Goal: Task Accomplishment & Management: Manage account settings

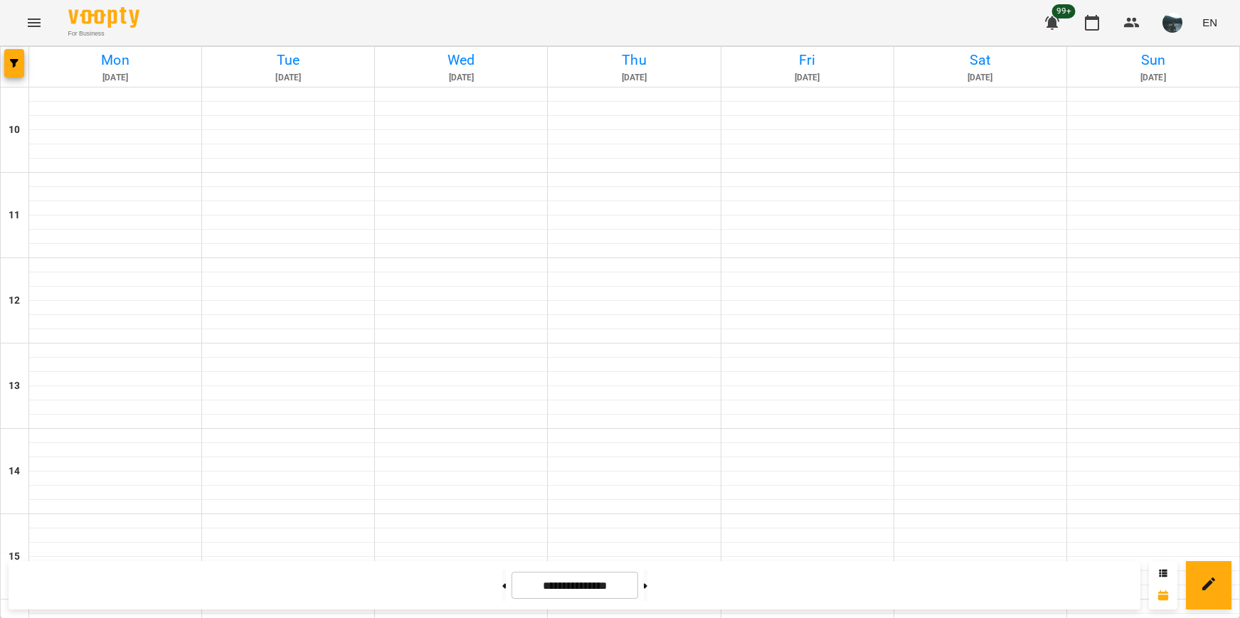
click at [26, 25] on icon "Menu" at bounding box center [34, 22] width 17 height 17
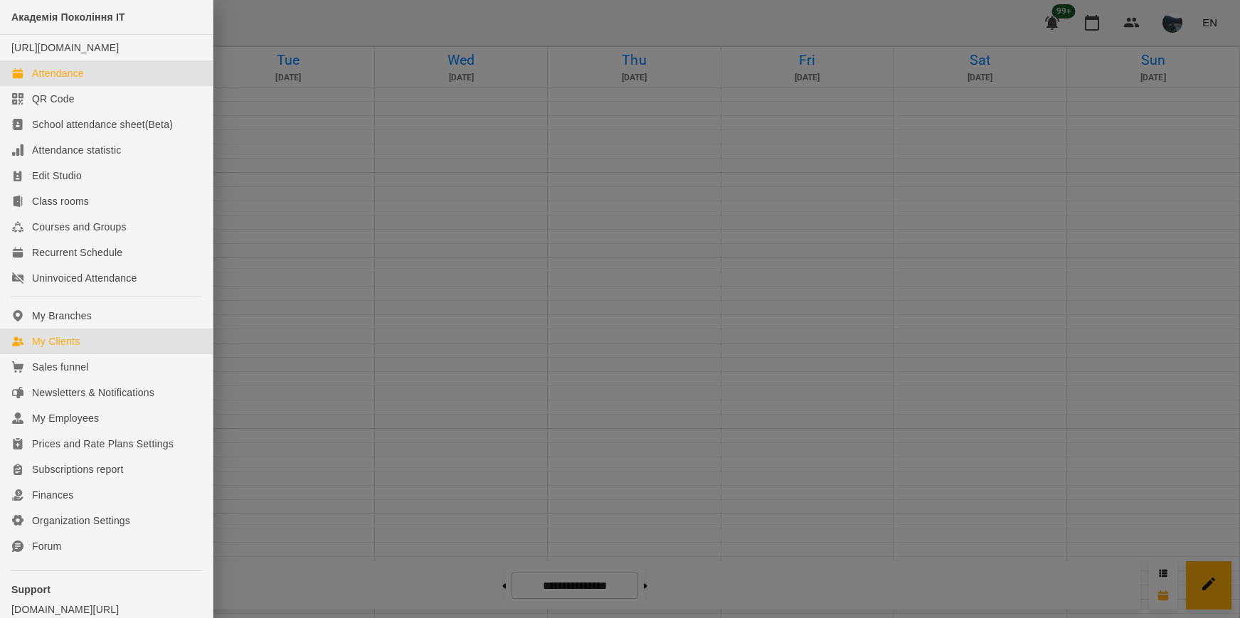
click at [63, 349] on div "My Clients" at bounding box center [56, 341] width 48 height 14
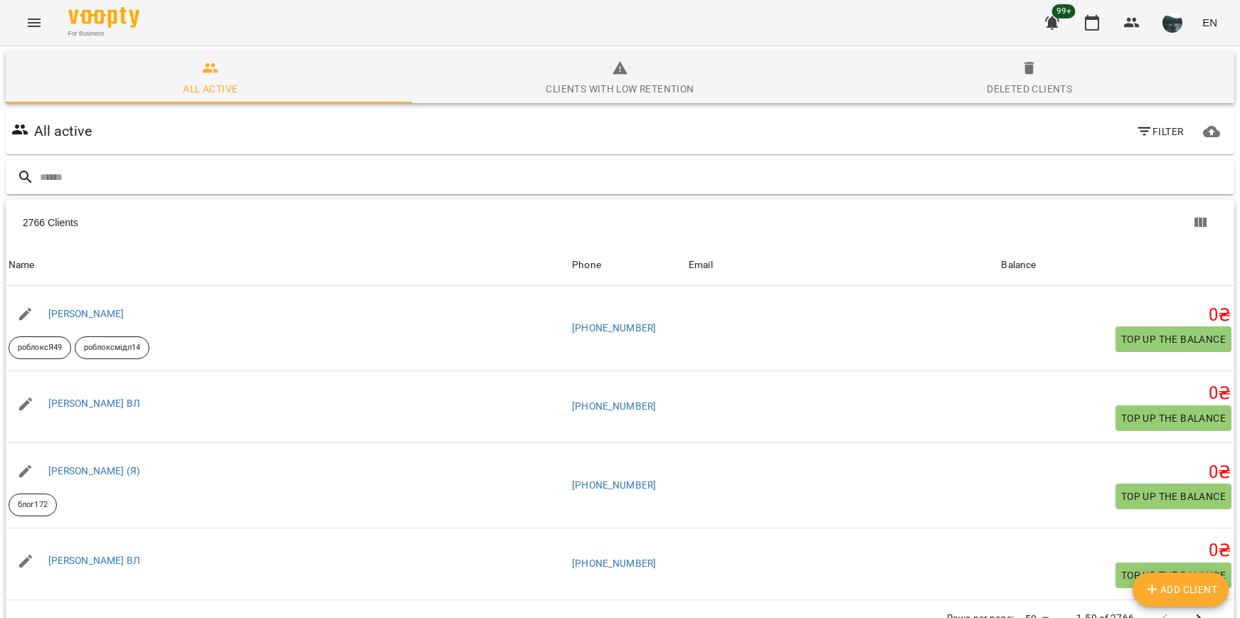
click at [189, 184] on input "text" at bounding box center [634, 177] width 1189 height 23
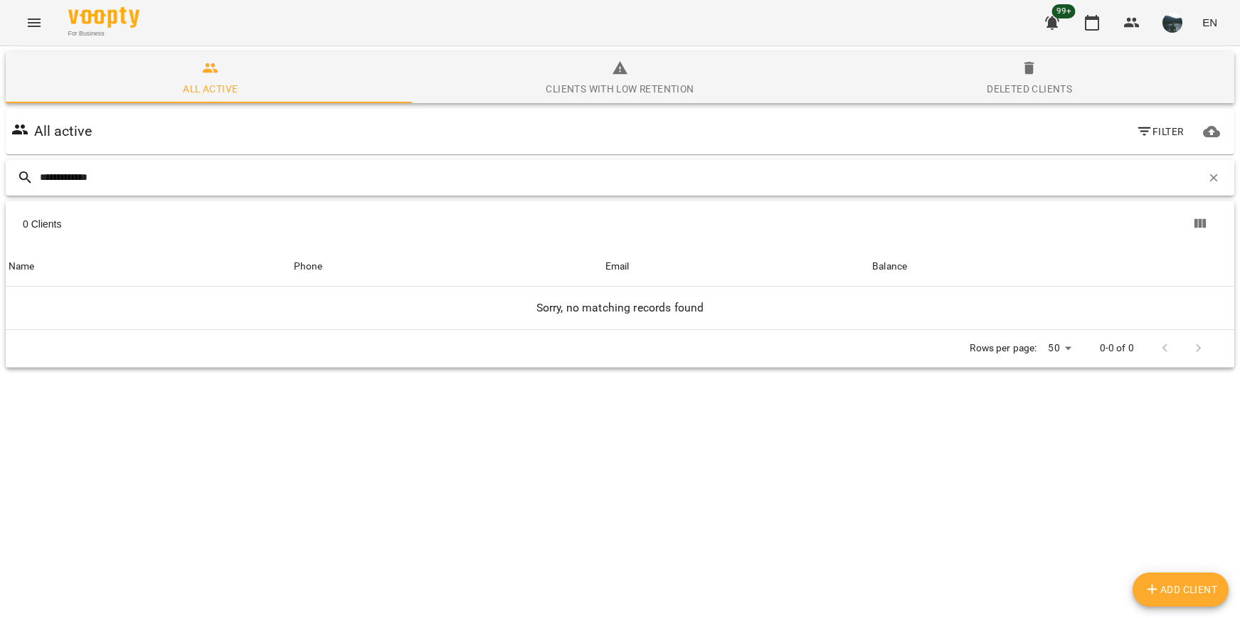
click at [908, 170] on input "**********" at bounding box center [621, 177] width 1162 height 23
drag, startPoint x: 138, startPoint y: 179, endPoint x: -73, endPoint y: 162, distance: 211.3
click at [0, 162] on html "**********" at bounding box center [620, 236] width 1240 height 473
paste input "text"
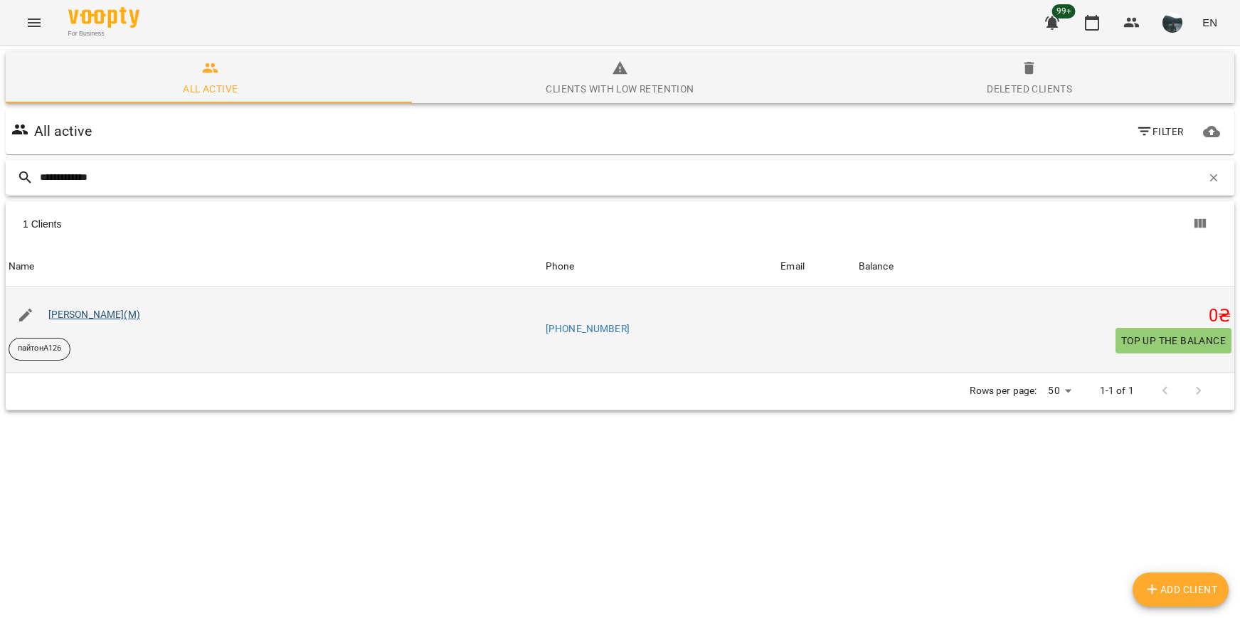
type input "**********"
click at [75, 312] on link "[PERSON_NAME](М)" at bounding box center [94, 314] width 92 height 11
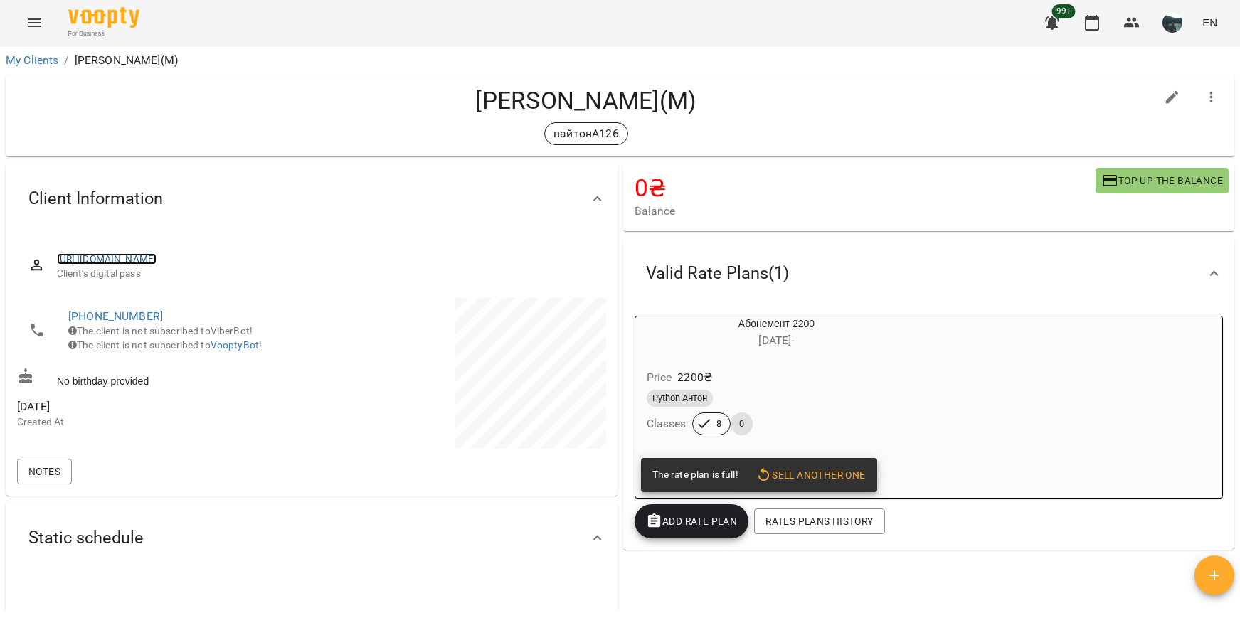
click at [157, 260] on link "[URL][DOMAIN_NAME]" at bounding box center [107, 258] width 100 height 11
click at [27, 28] on icon "Menu" at bounding box center [34, 22] width 17 height 17
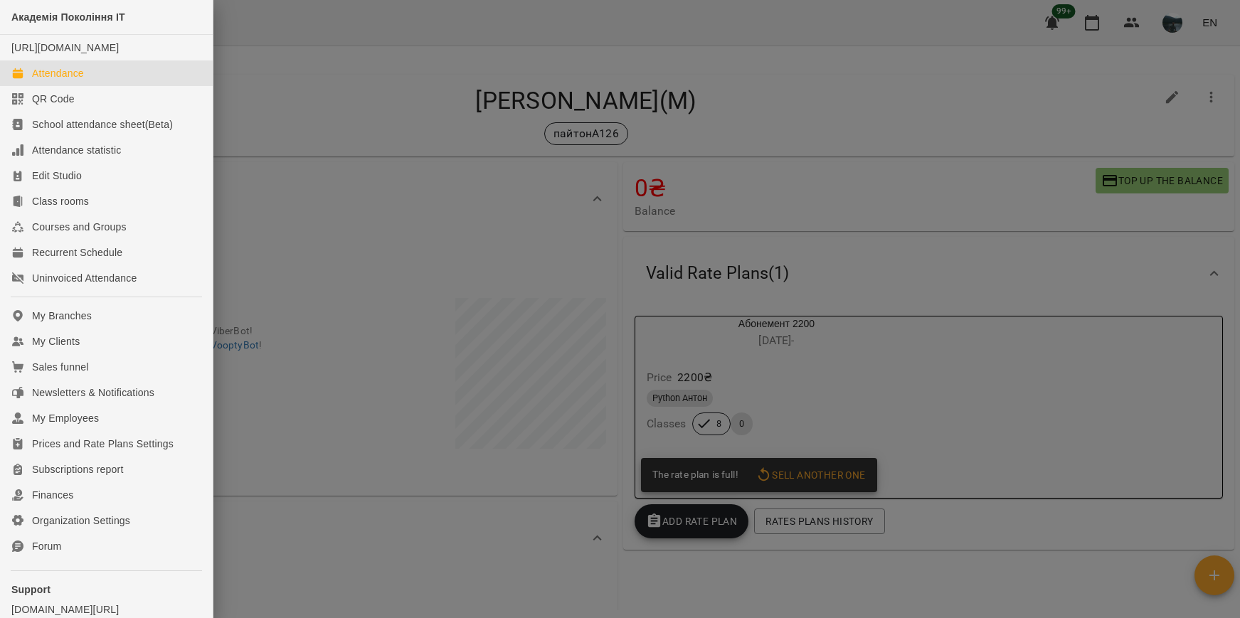
click at [80, 80] on div "Attendance" at bounding box center [58, 73] width 52 height 14
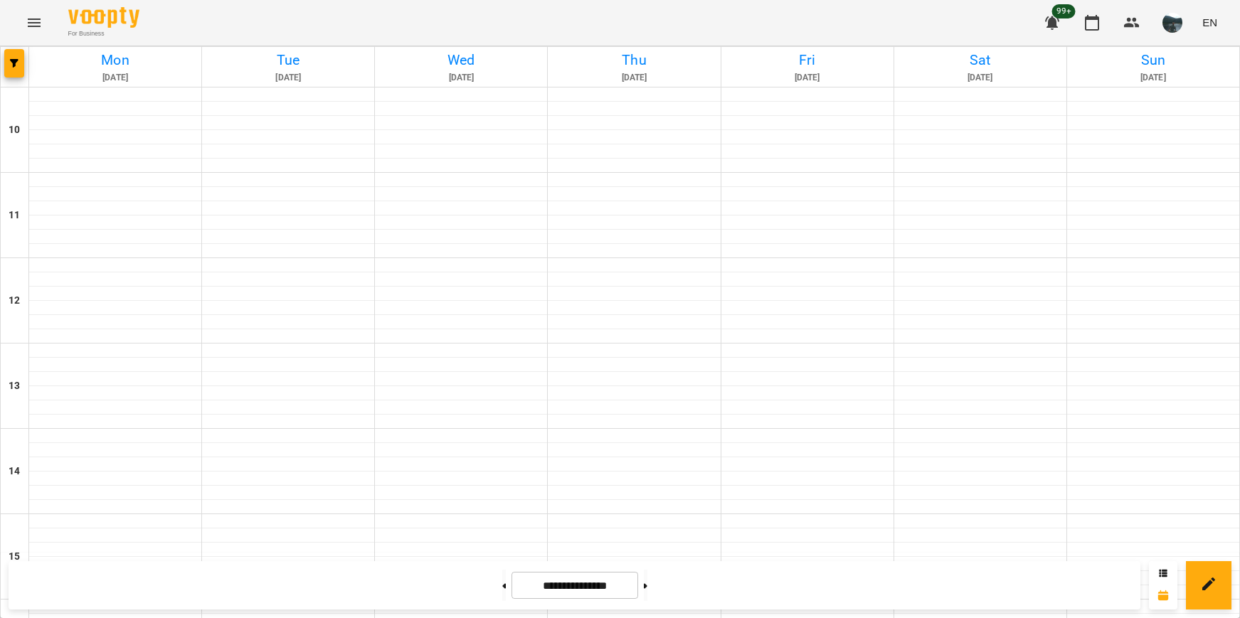
scroll to position [643, 0]
click at [18, 64] on icon "button" at bounding box center [14, 63] width 9 height 9
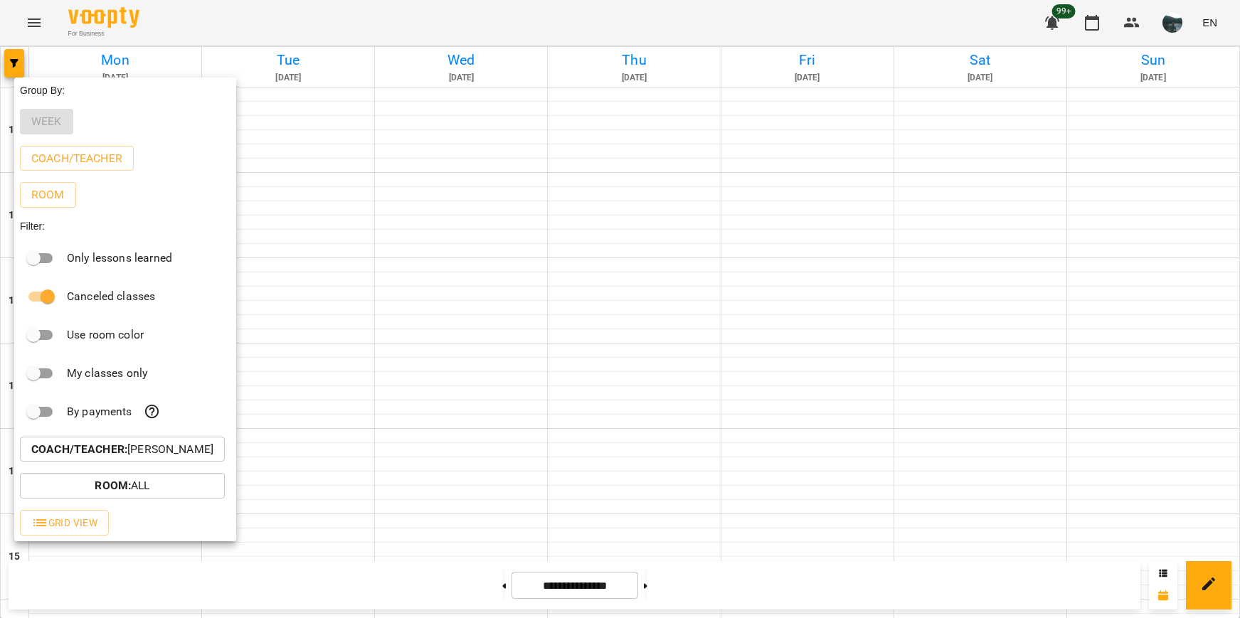
click at [135, 455] on p "Coach/Teacher : [PERSON_NAME]" at bounding box center [122, 449] width 182 height 17
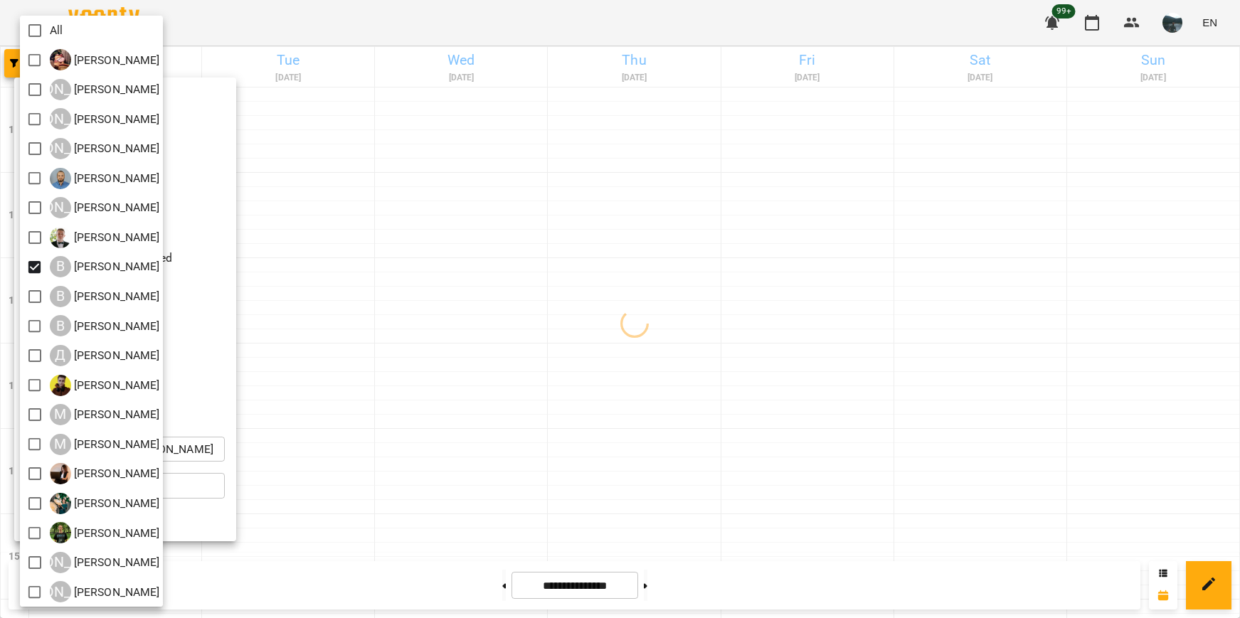
click at [537, 304] on div at bounding box center [620, 309] width 1240 height 618
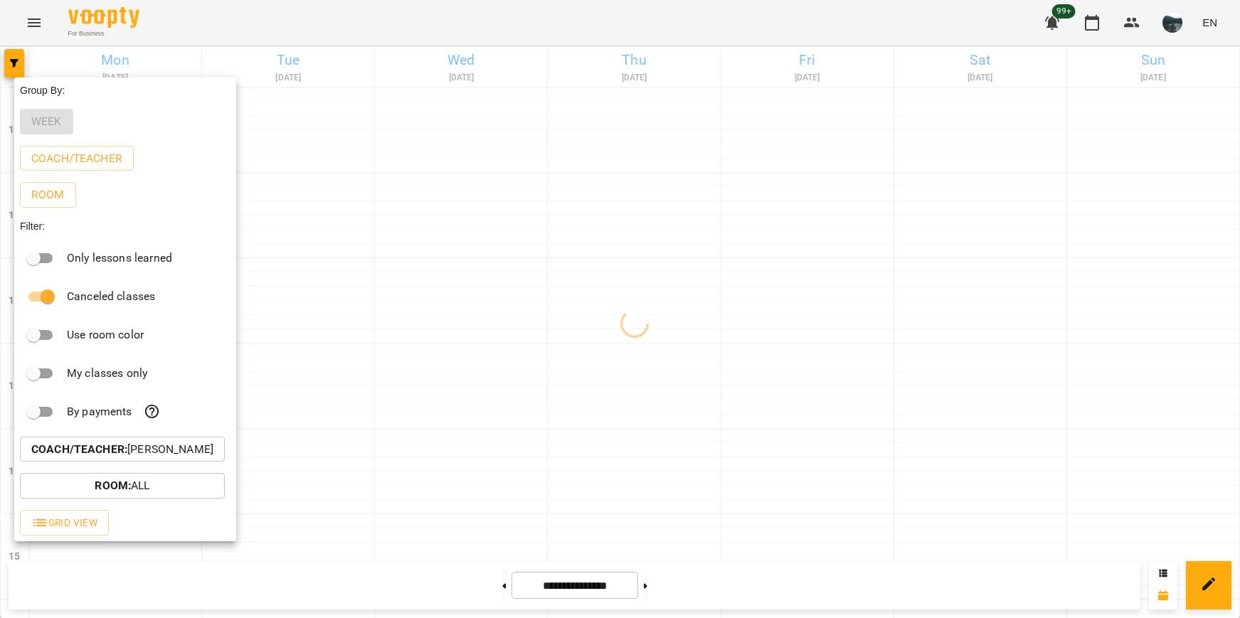
click at [541, 332] on div at bounding box center [620, 309] width 1240 height 618
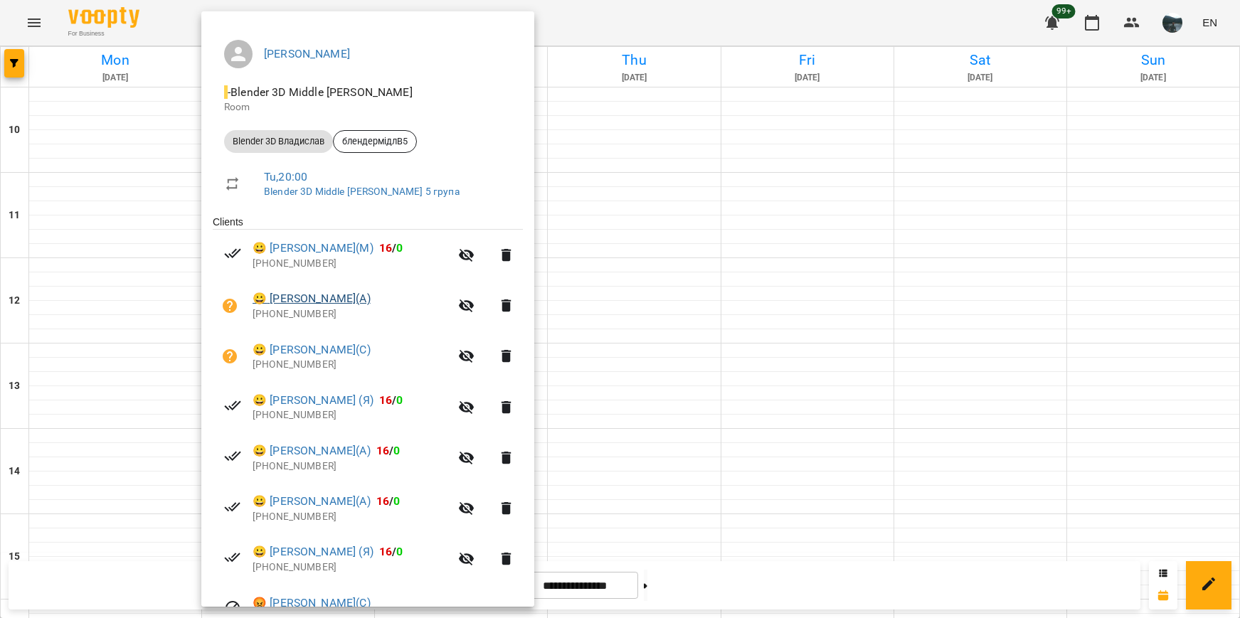
scroll to position [68, 0]
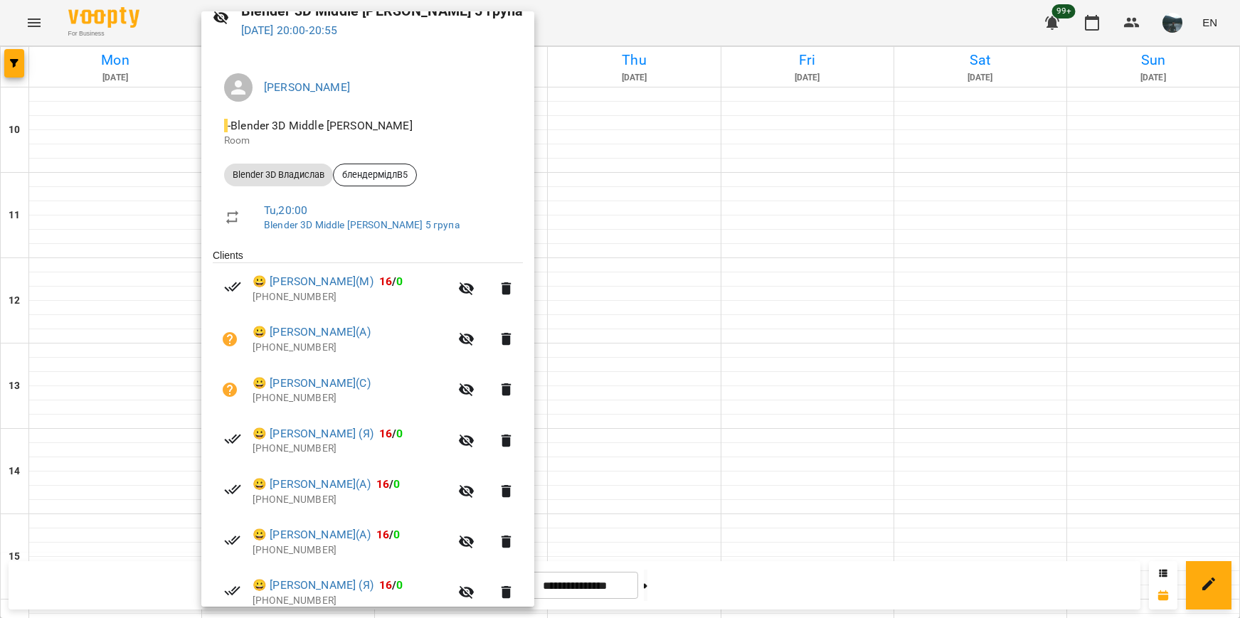
click at [586, 349] on div at bounding box center [620, 309] width 1240 height 618
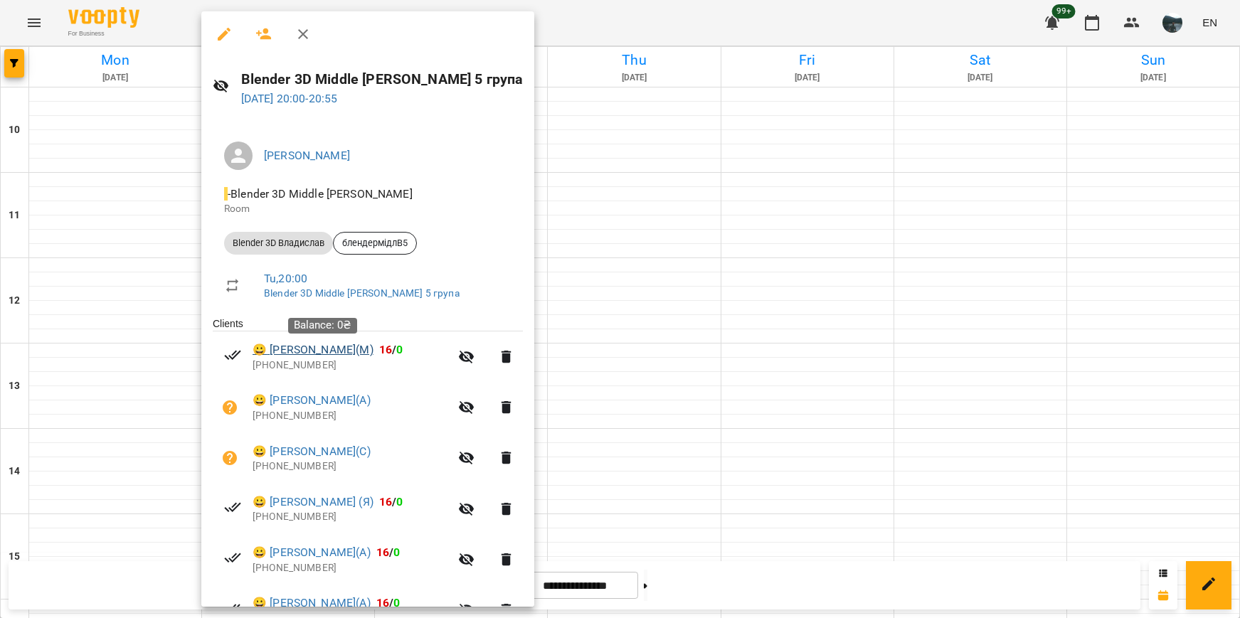
drag, startPoint x: 394, startPoint y: 351, endPoint x: 272, endPoint y: 354, distance: 121.7
click at [272, 354] on span "😀 [PERSON_NAME](М) 16 / 0" at bounding box center [351, 350] width 197 height 17
copy link "[PERSON_NAME](М)"
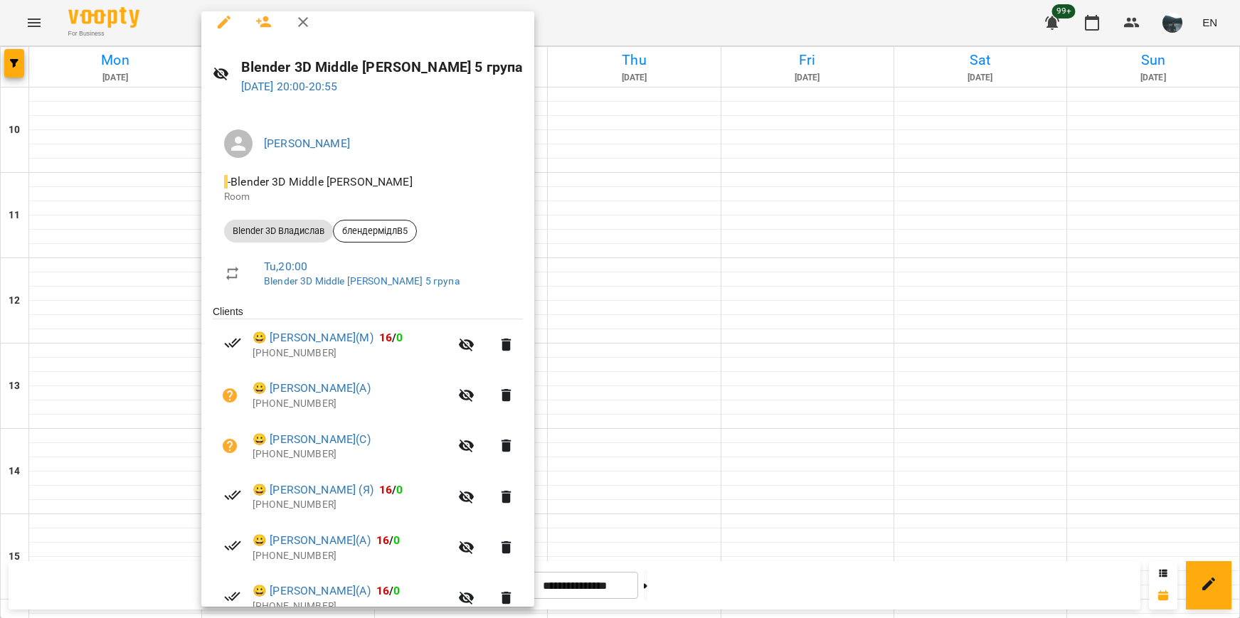
scroll to position [0, 0]
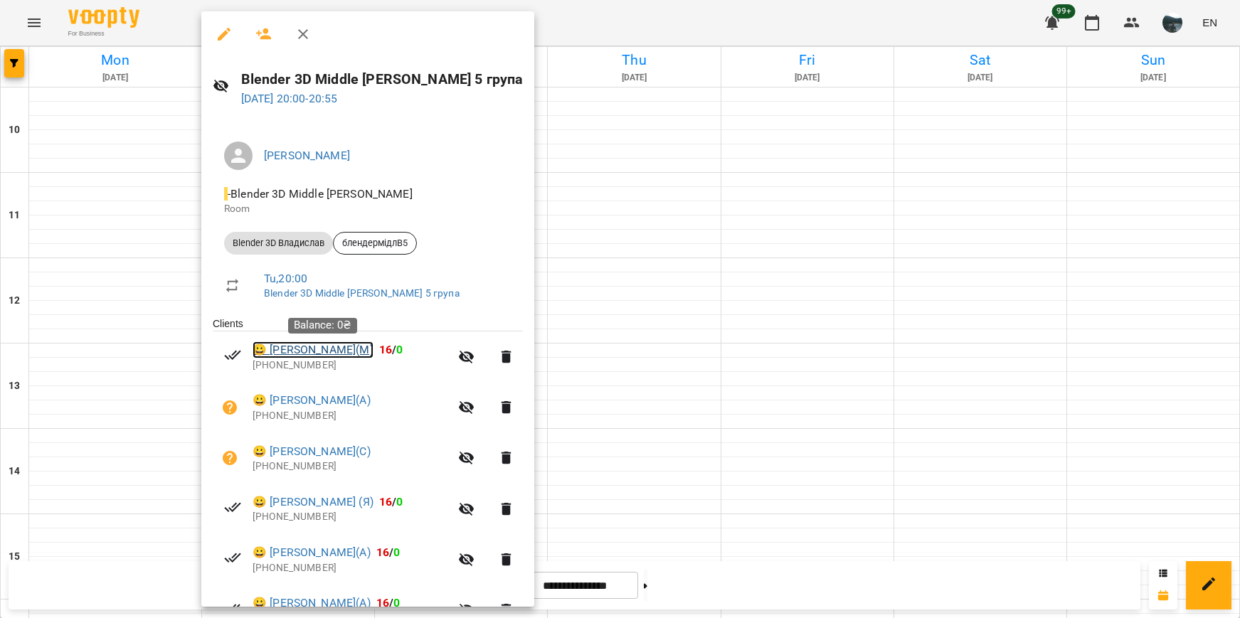
click at [323, 349] on link "😀 [PERSON_NAME](М)" at bounding box center [313, 350] width 121 height 17
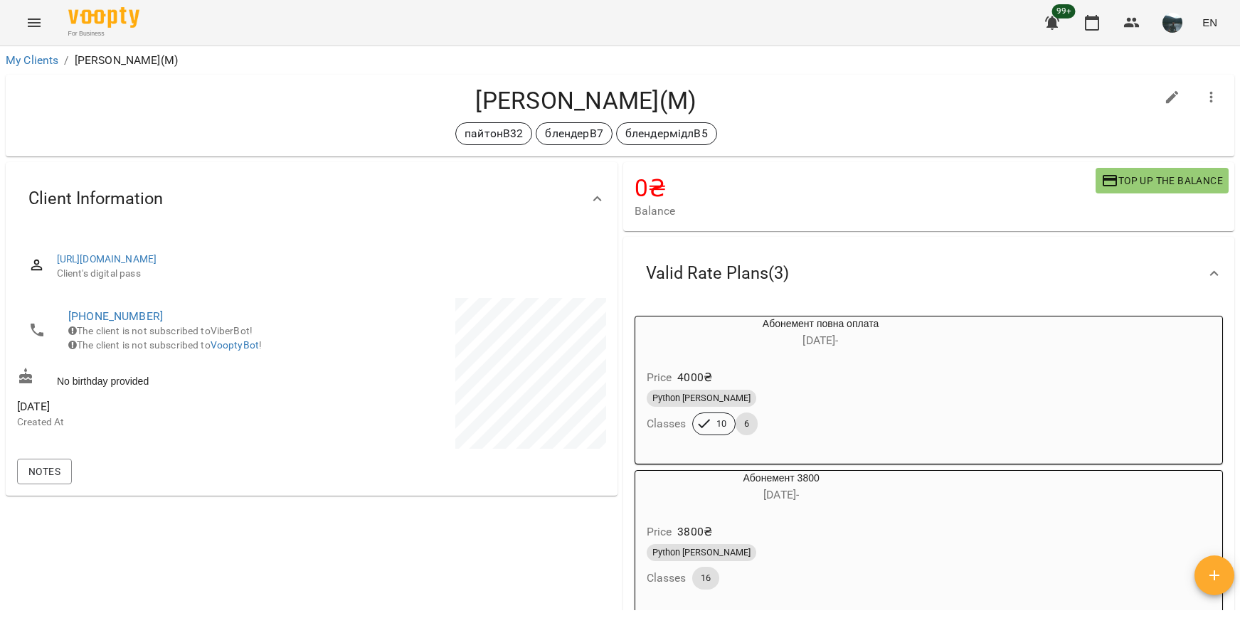
drag, startPoint x: 216, startPoint y: 60, endPoint x: 76, endPoint y: 61, distance: 139.5
click at [77, 61] on ol "My Clients / [PERSON_NAME](М)" at bounding box center [620, 60] width 1229 height 17
copy p "[PERSON_NAME](М)"
